Goal: Transaction & Acquisition: Obtain resource

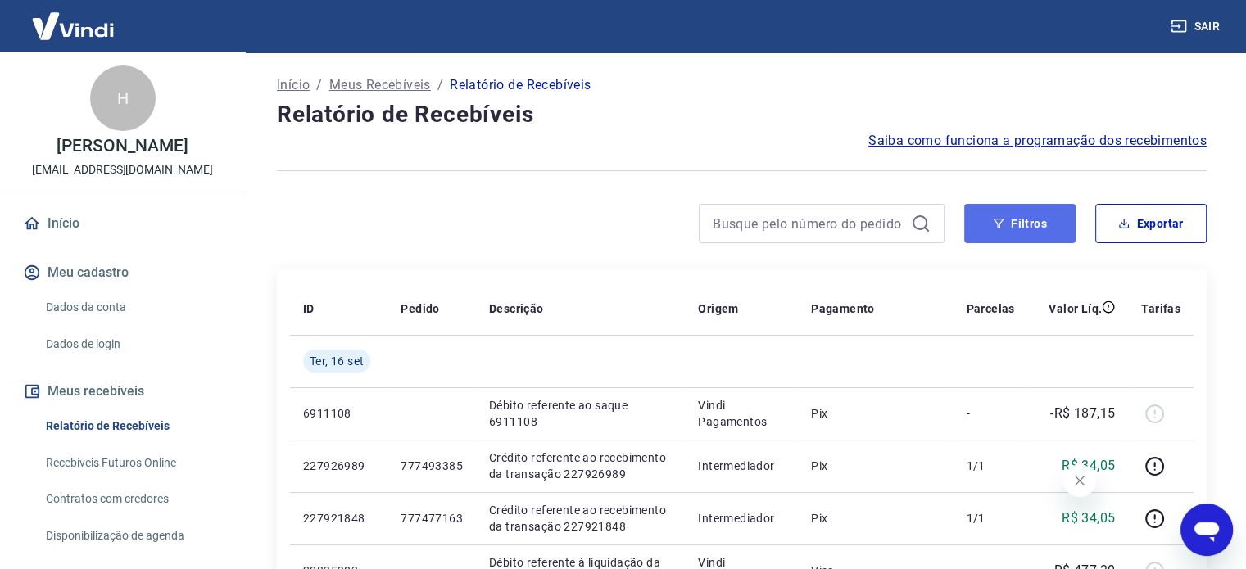
click at [1025, 225] on button "Filtros" at bounding box center [1019, 223] width 111 height 39
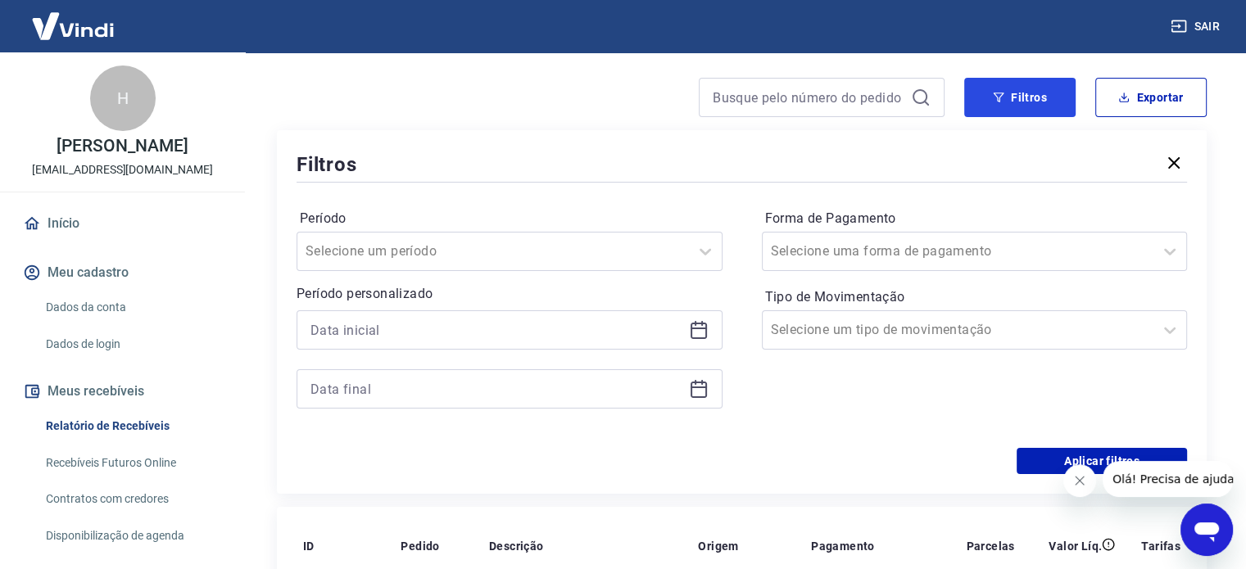
scroll to position [164, 0]
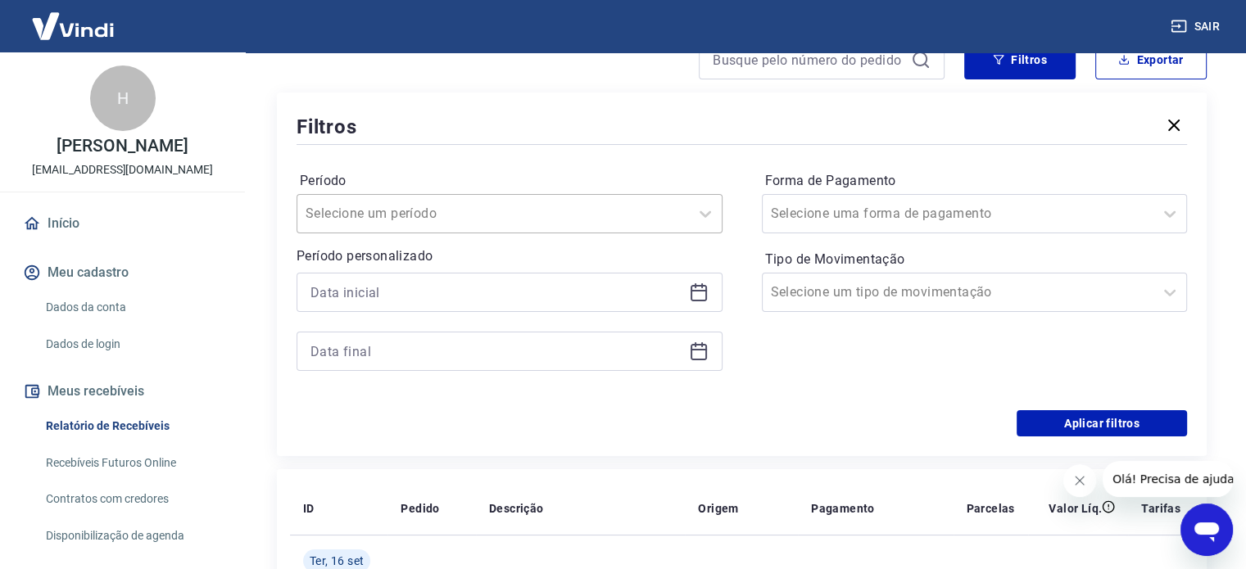
click at [459, 228] on div "Selecione um período" at bounding box center [492, 213] width 391 height 29
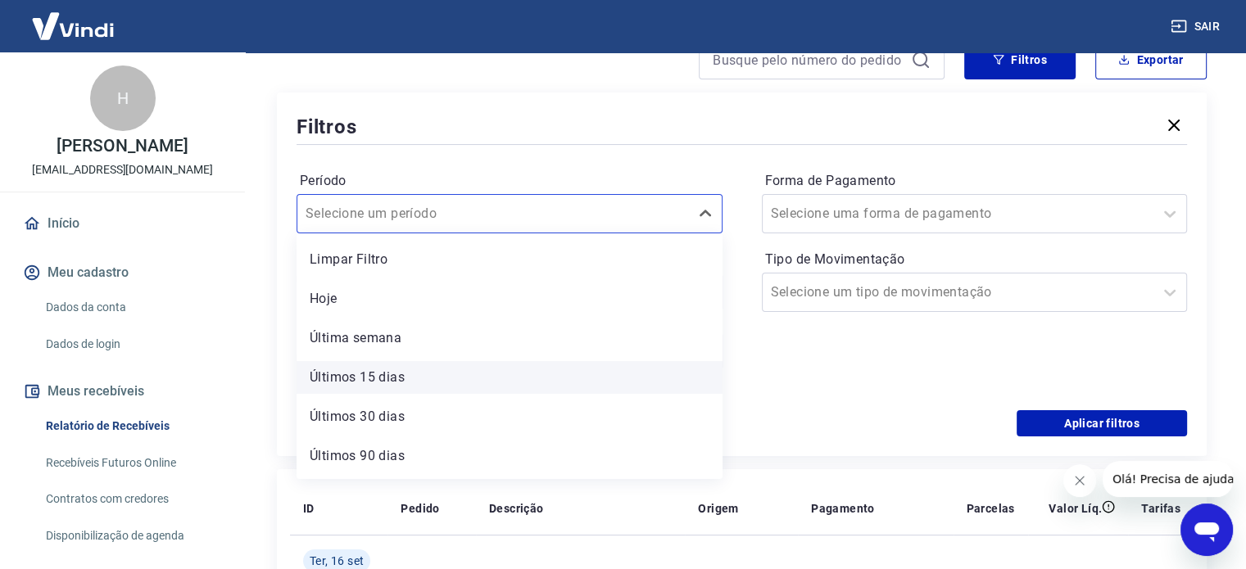
scroll to position [36, 0]
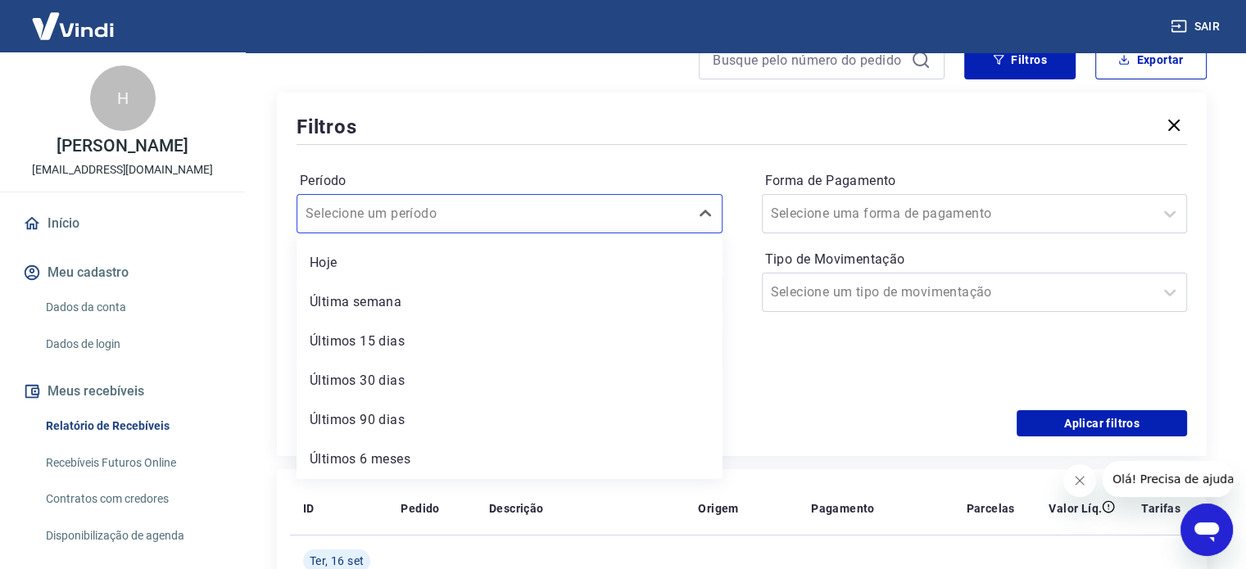
drag, startPoint x: 839, startPoint y: 399, endPoint x: 793, endPoint y: 390, distance: 46.7
click at [839, 399] on div "Período option Últimos 30 dias focused, 5 of 7. 7 results available. Use Up and…" at bounding box center [741, 279] width 890 height 262
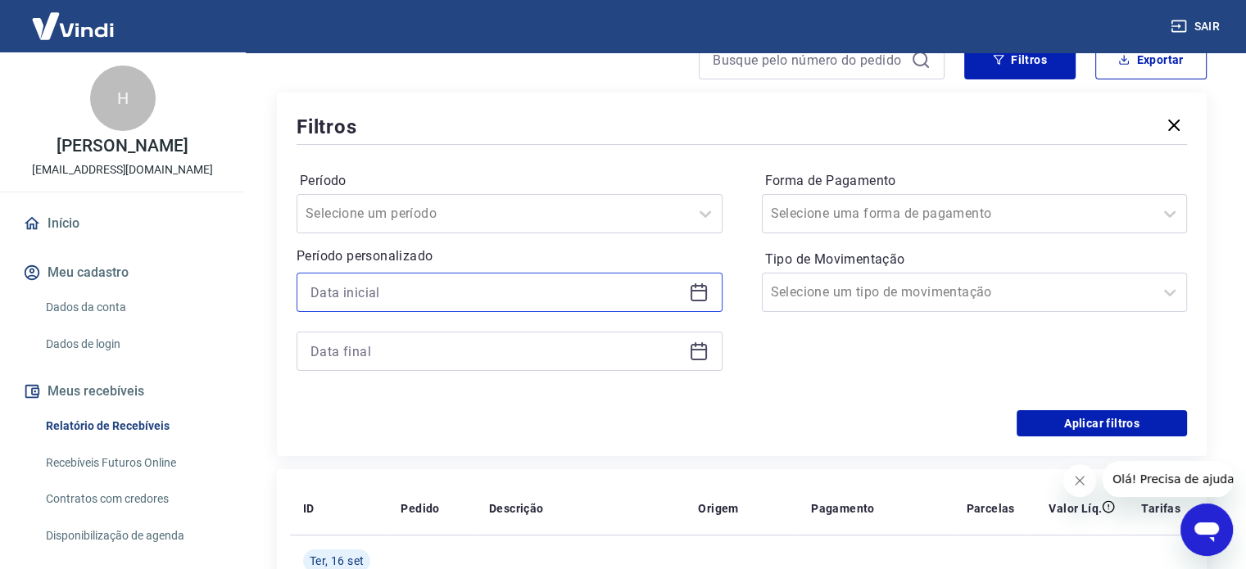
click at [504, 284] on input at bounding box center [496, 292] width 372 height 25
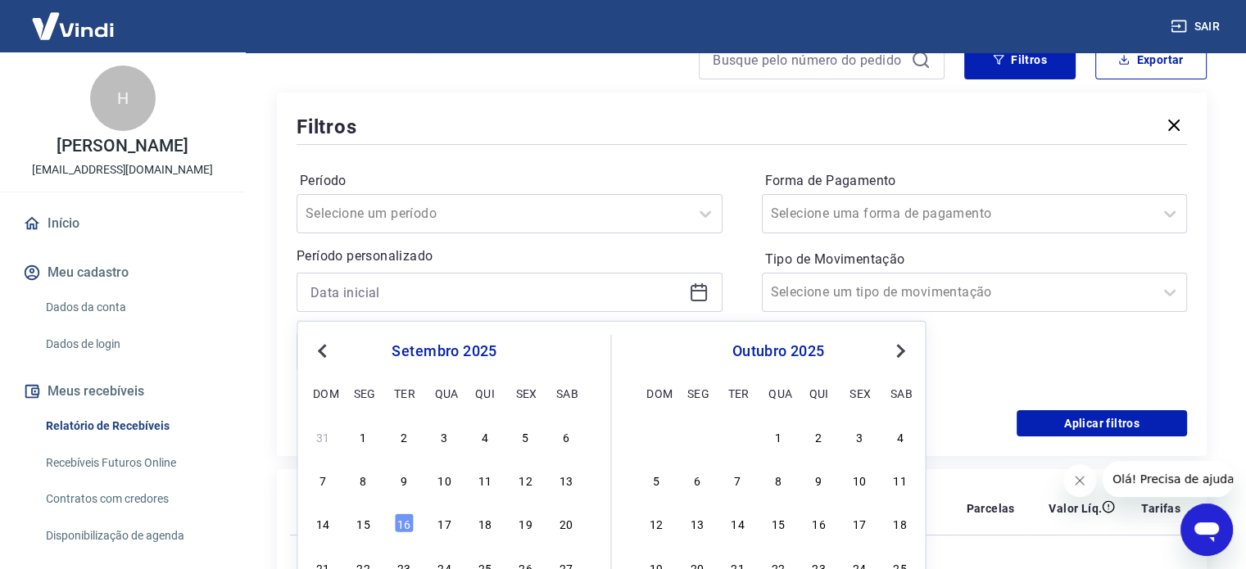
click at [314, 346] on button "Previous Month" at bounding box center [322, 351] width 20 height 20
click at [521, 448] on div "27 28 29 30 31 1 2 3 4 5 6 7 8 9 10 11 12 13 14 15 16 17 18 19 20 21 22 23 24 2…" at bounding box center [443, 545] width 267 height 242
click at [521, 441] on div "1" at bounding box center [525, 437] width 20 height 20
type input "01/08/2025"
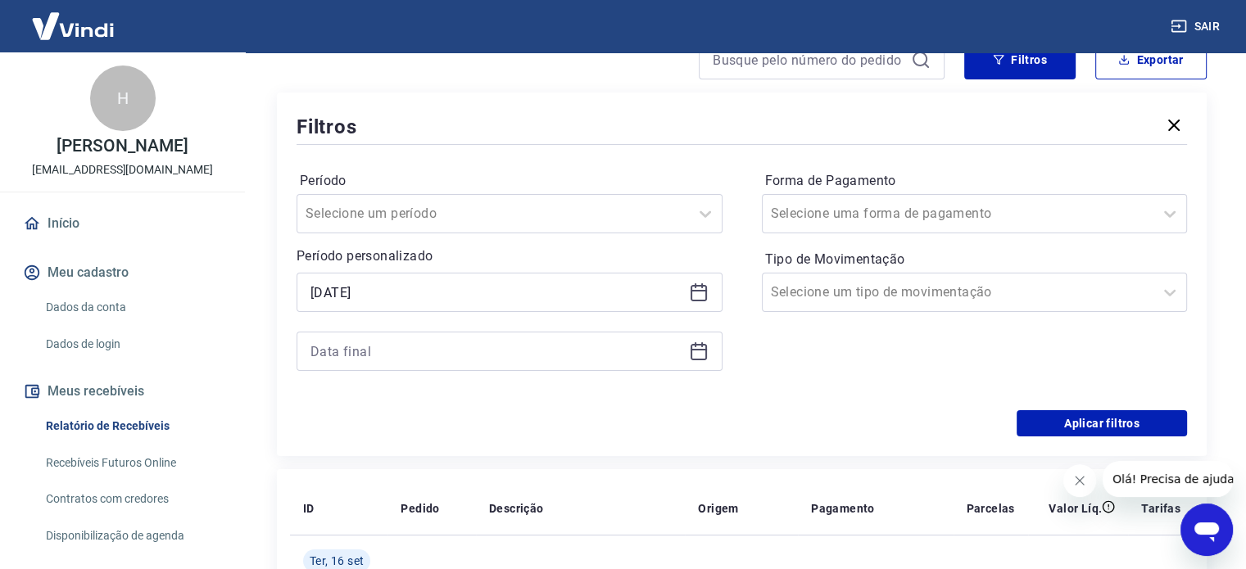
click at [512, 369] on div at bounding box center [509, 351] width 426 height 39
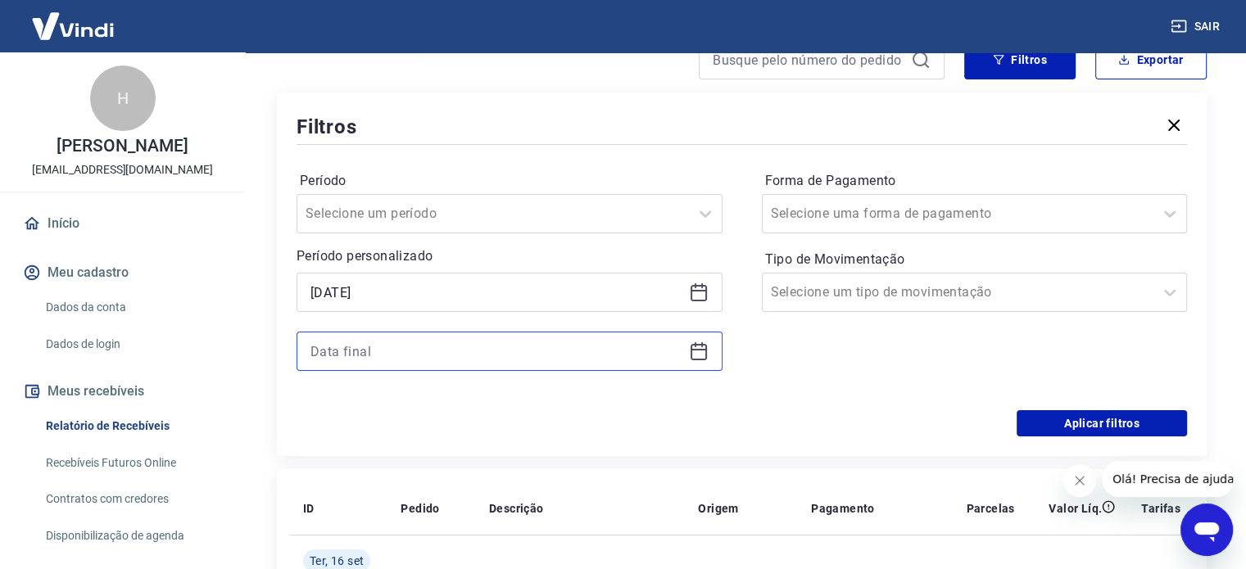
click at [508, 354] on input at bounding box center [496, 351] width 372 height 25
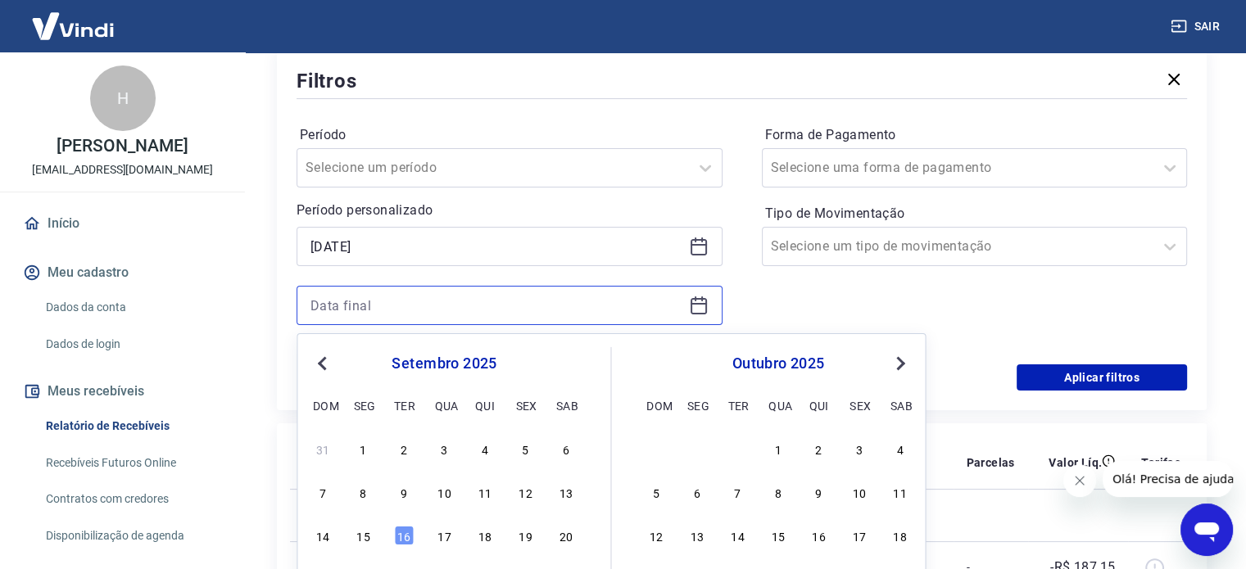
scroll to position [409, 0]
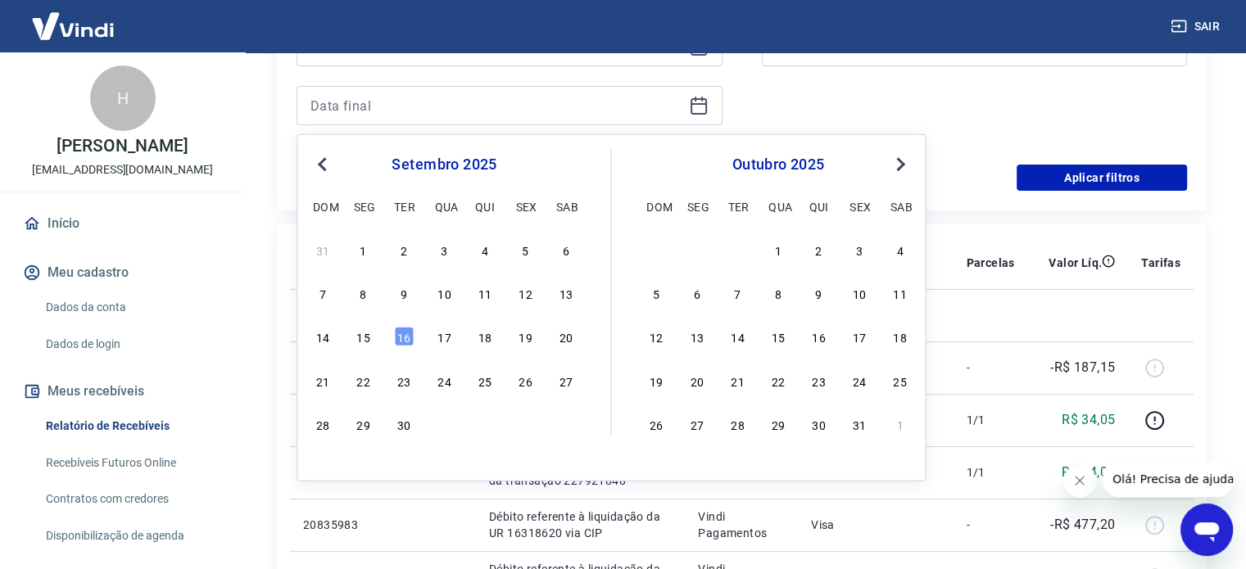
click at [319, 167] on button "Previous Month" at bounding box center [322, 165] width 20 height 20
click at [333, 467] on div "31" at bounding box center [443, 467] width 267 height 24
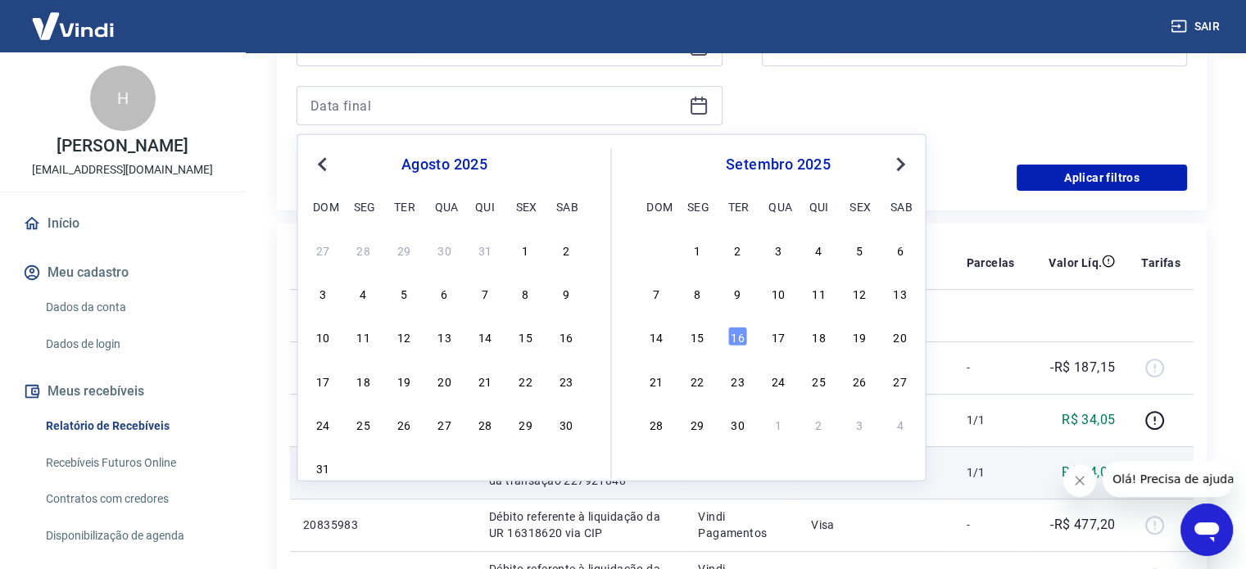
click at [318, 467] on div "31" at bounding box center [323, 468] width 20 height 20
type input "31/08/2025"
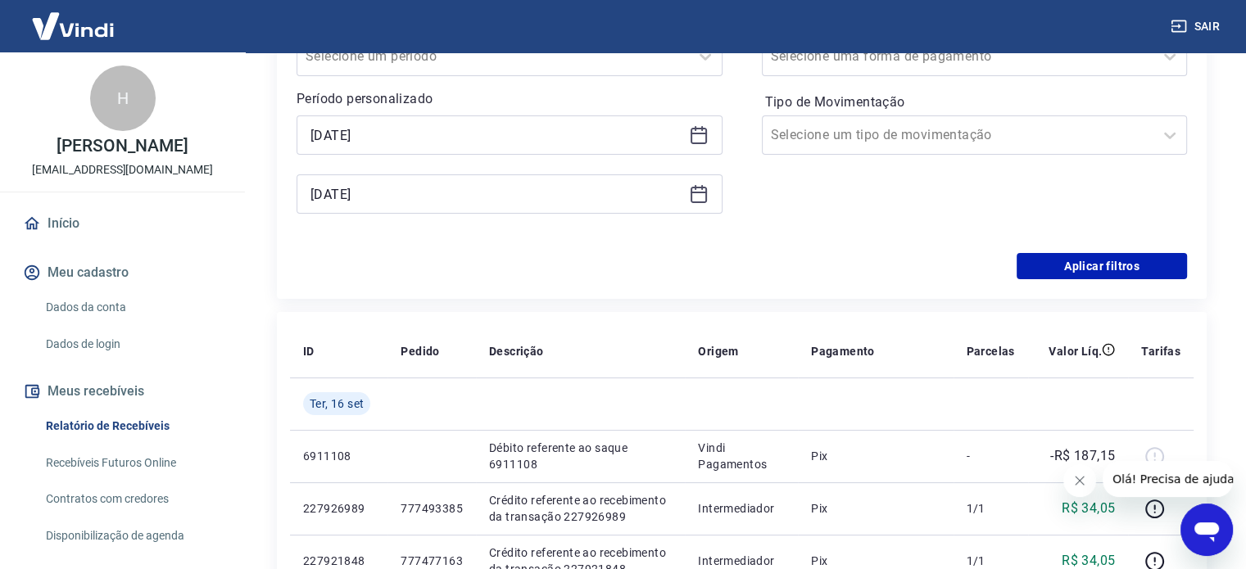
scroll to position [246, 0]
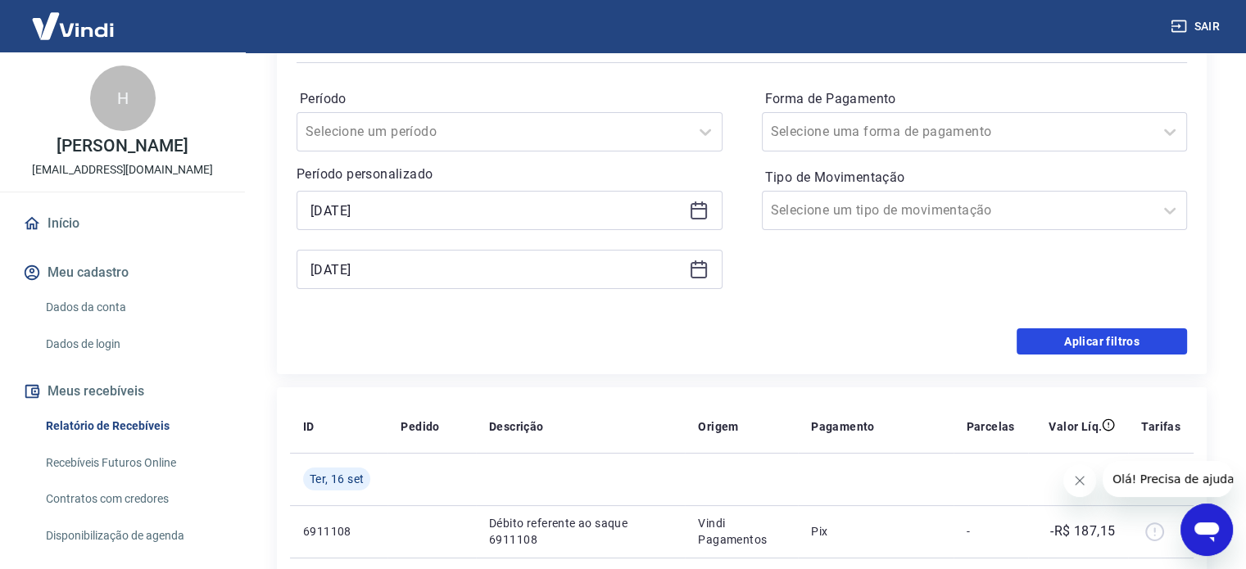
drag, startPoint x: 1048, startPoint y: 341, endPoint x: 1076, endPoint y: 320, distance: 34.6
click at [1048, 340] on button "Aplicar filtros" at bounding box center [1101, 341] width 170 height 26
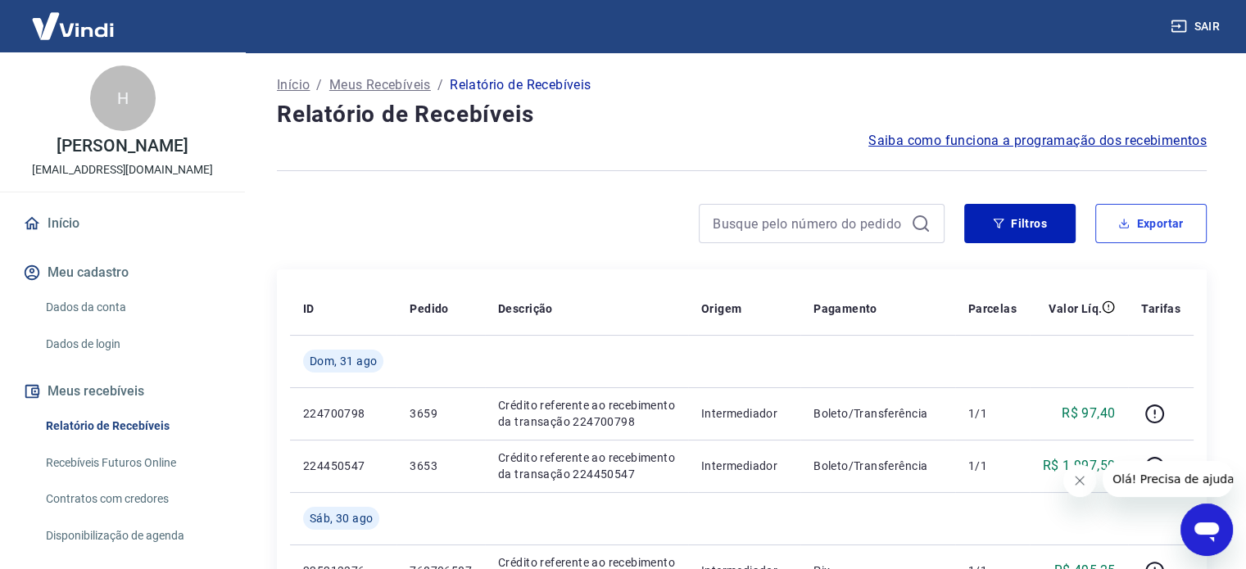
click at [1131, 223] on button "Exportar" at bounding box center [1150, 223] width 111 height 39
type input "01/08/2025"
type input "31/08/2025"
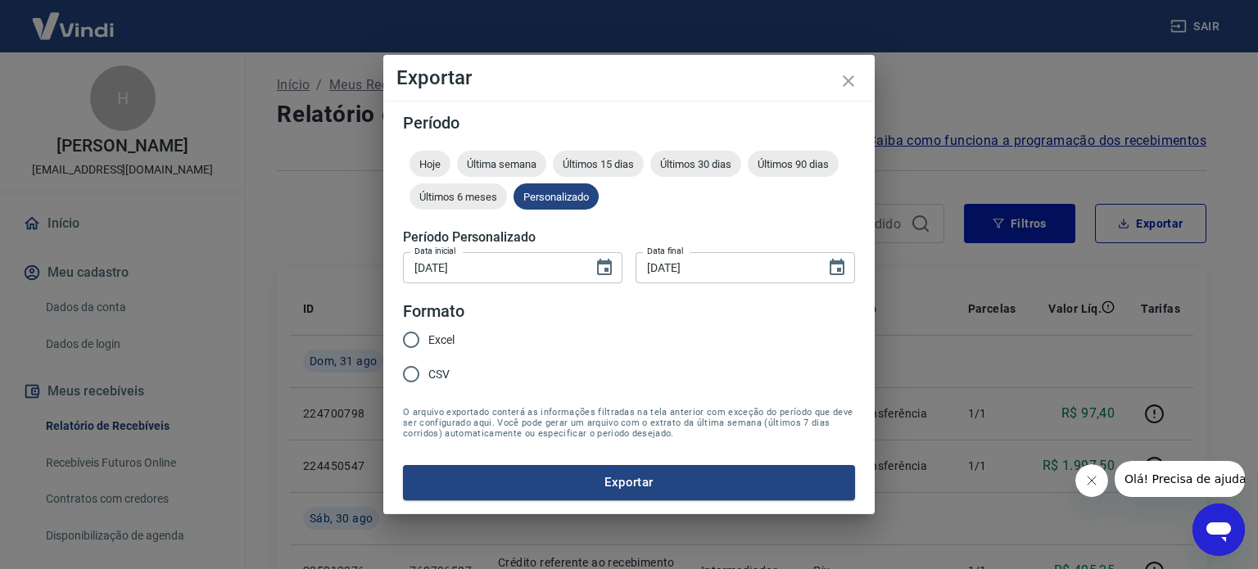
click at [423, 338] on input "Excel" at bounding box center [411, 340] width 34 height 34
radio input "true"
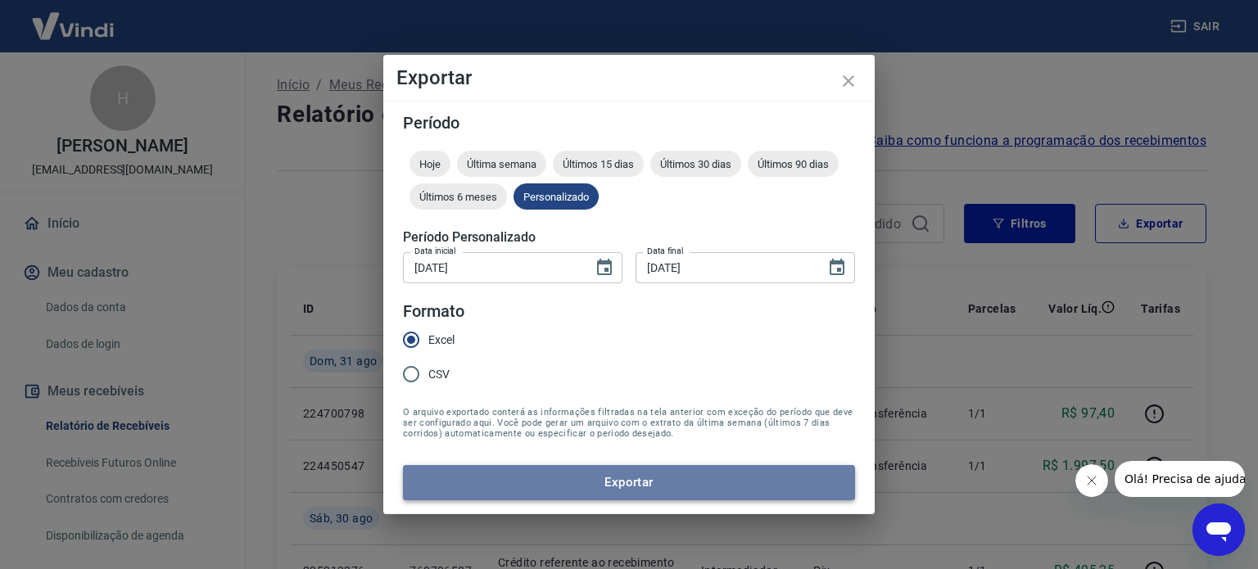
click at [580, 477] on button "Exportar" at bounding box center [629, 482] width 452 height 34
